Goal: Transaction & Acquisition: Register for event/course

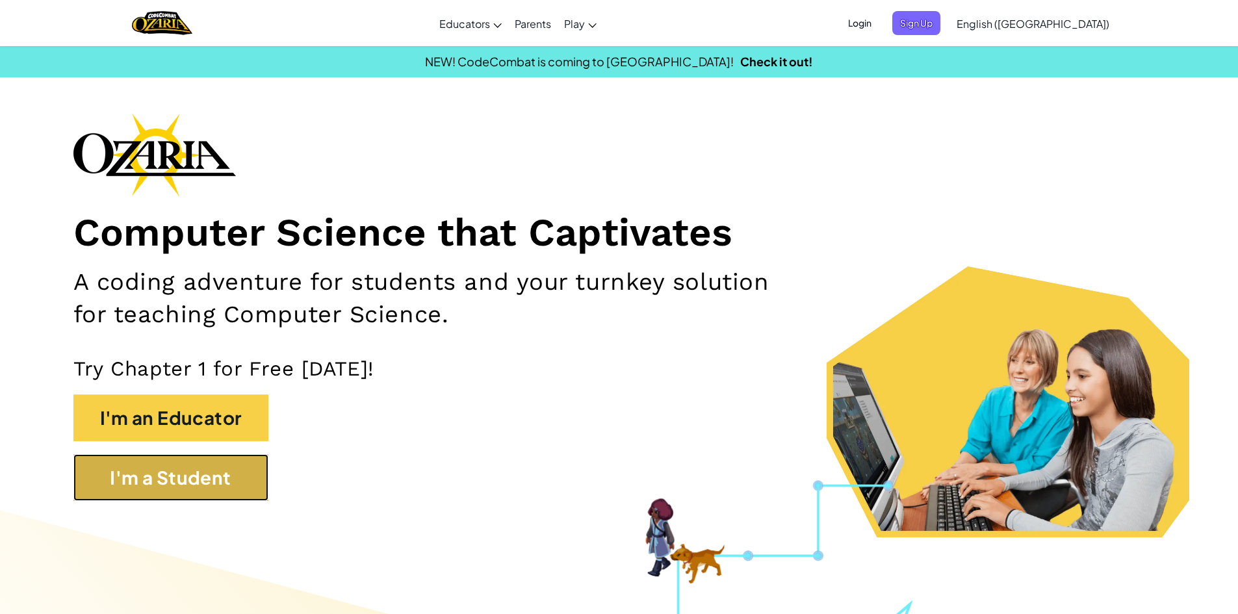
click at [193, 476] on button "I'm a Student" at bounding box center [170, 477] width 195 height 47
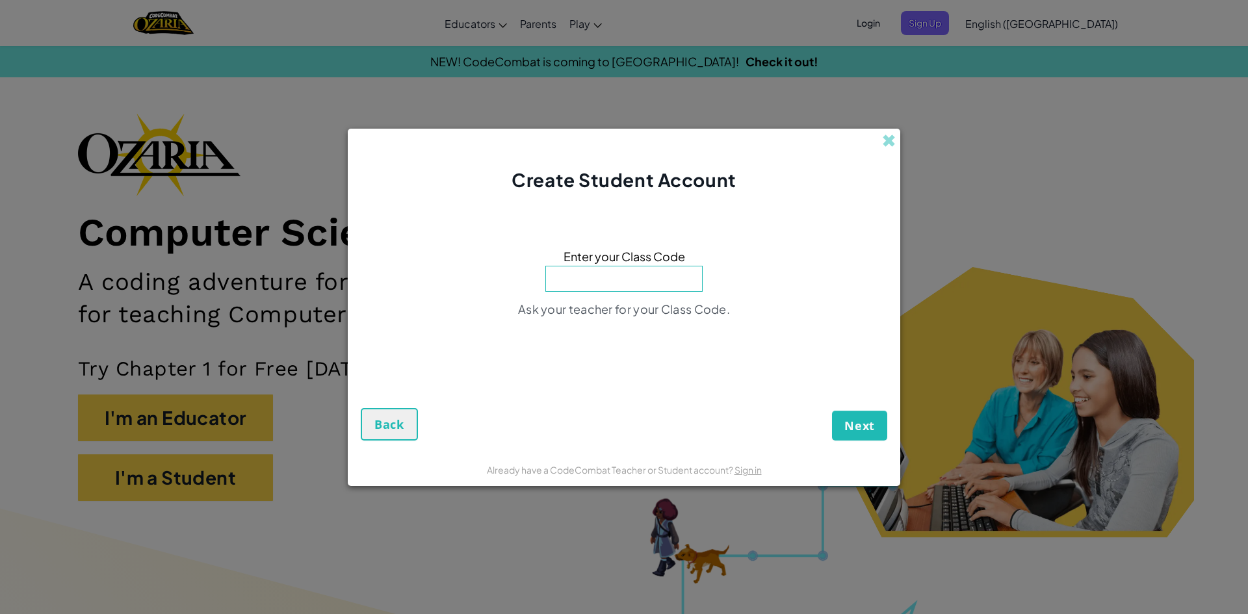
click at [888, 141] on span at bounding box center [889, 141] width 14 height 14
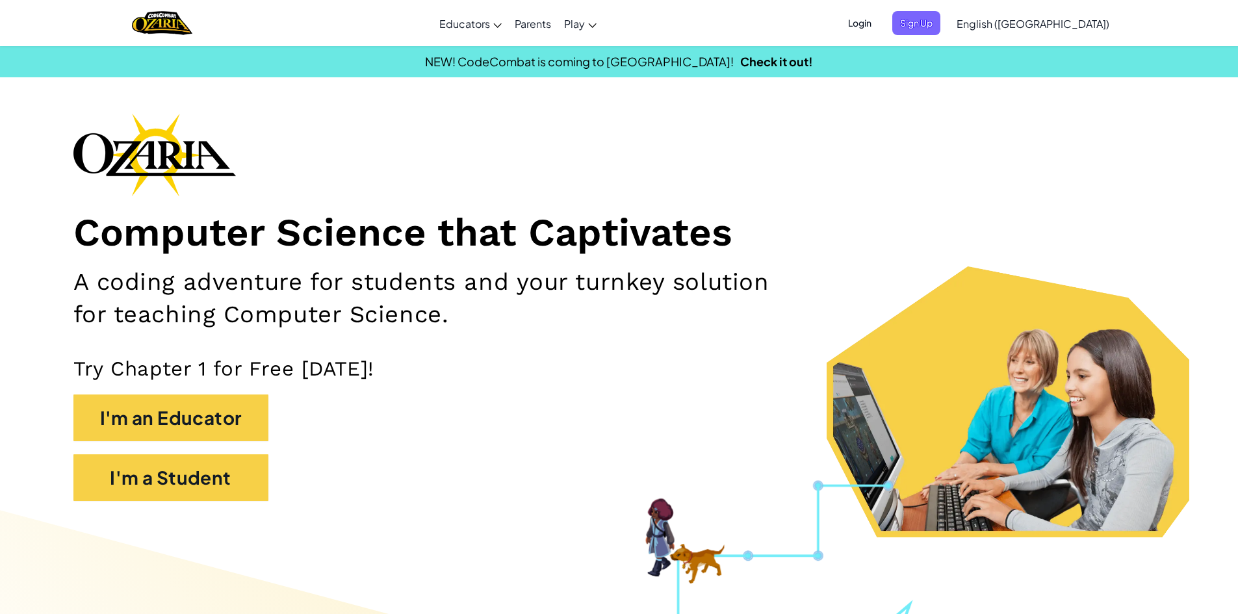
click at [880, 26] on span "Login" at bounding box center [860, 23] width 39 height 24
